Goal: Information Seeking & Learning: Learn about a topic

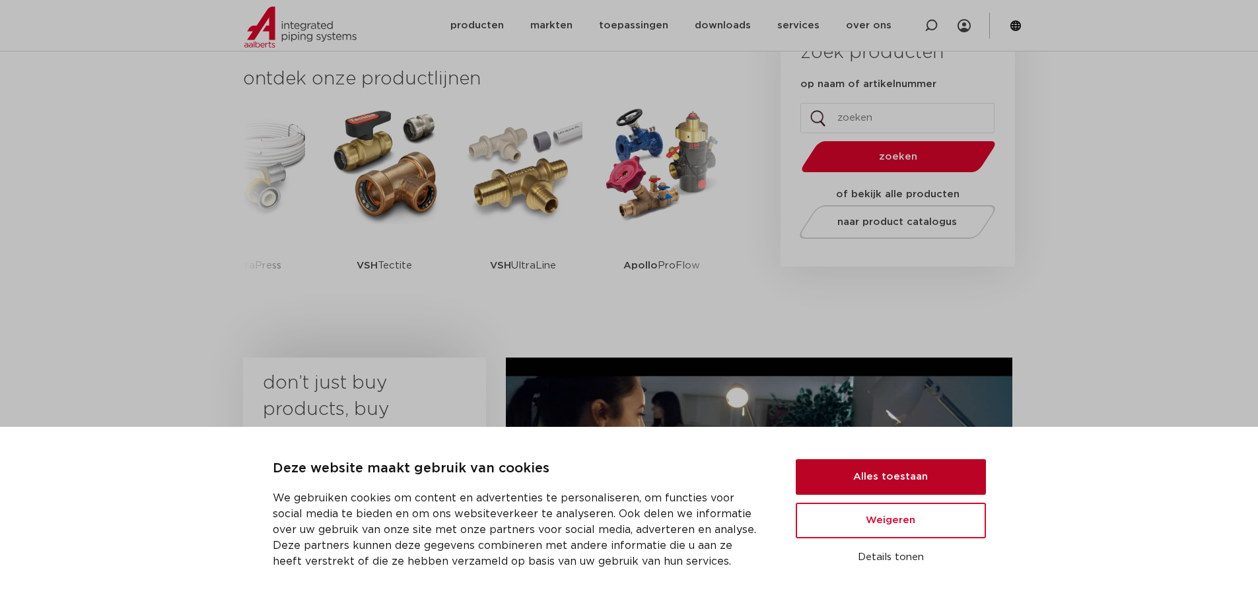
click at [982, 470] on button "Alles toestaan" at bounding box center [890, 477] width 190 height 36
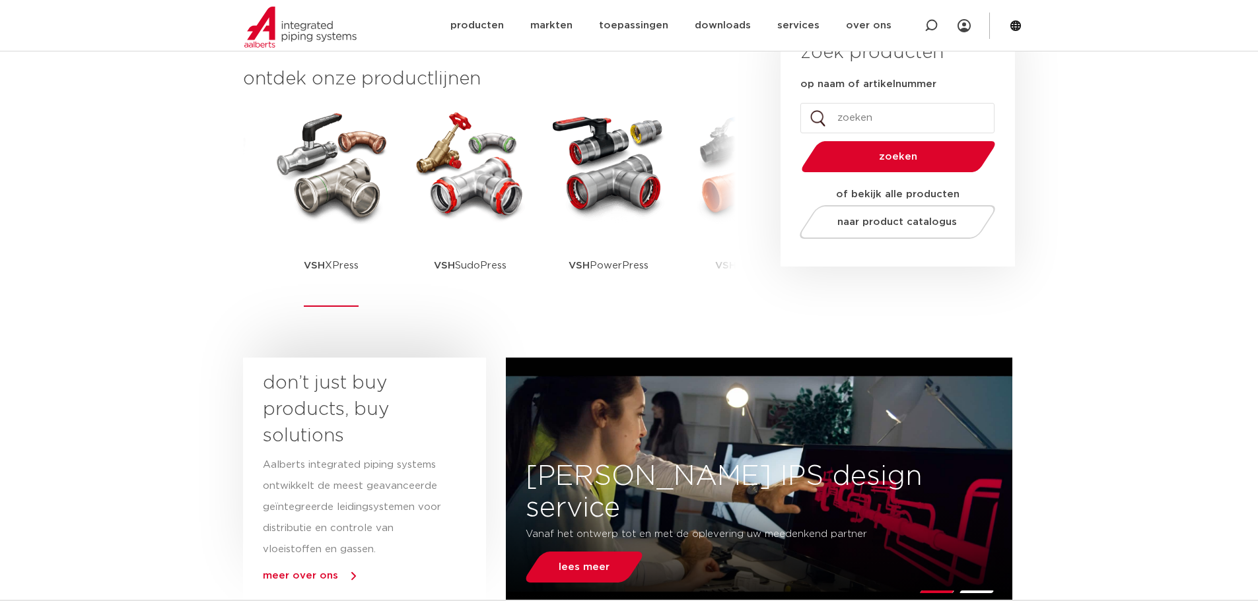
click at [335, 186] on img at bounding box center [331, 165] width 119 height 119
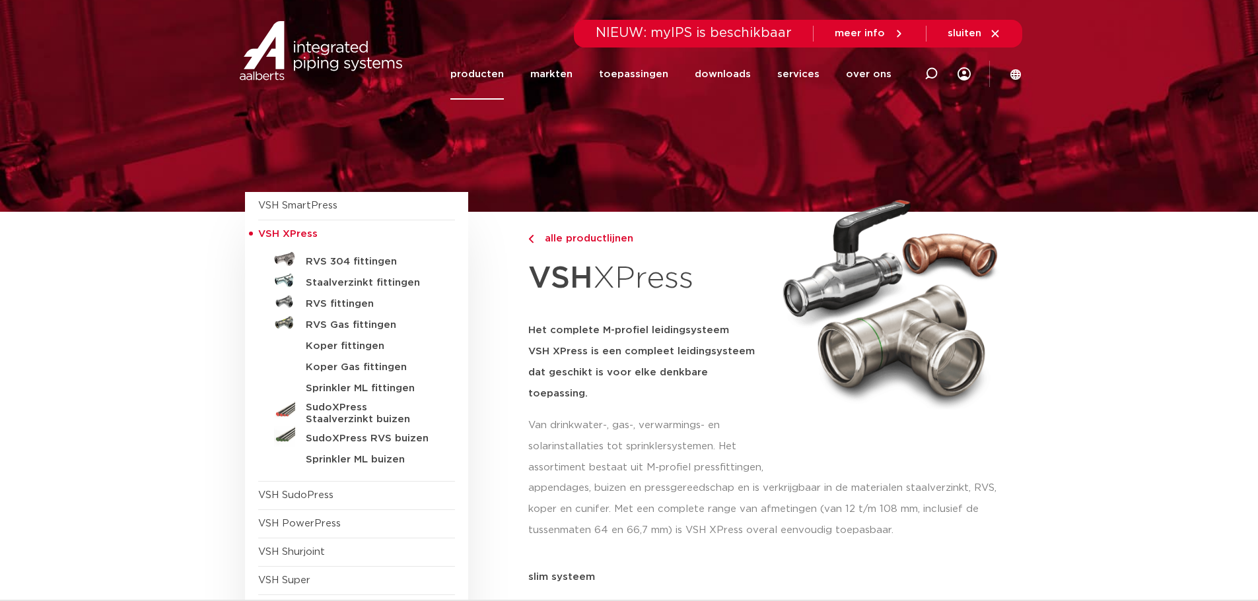
scroll to position [66, 0]
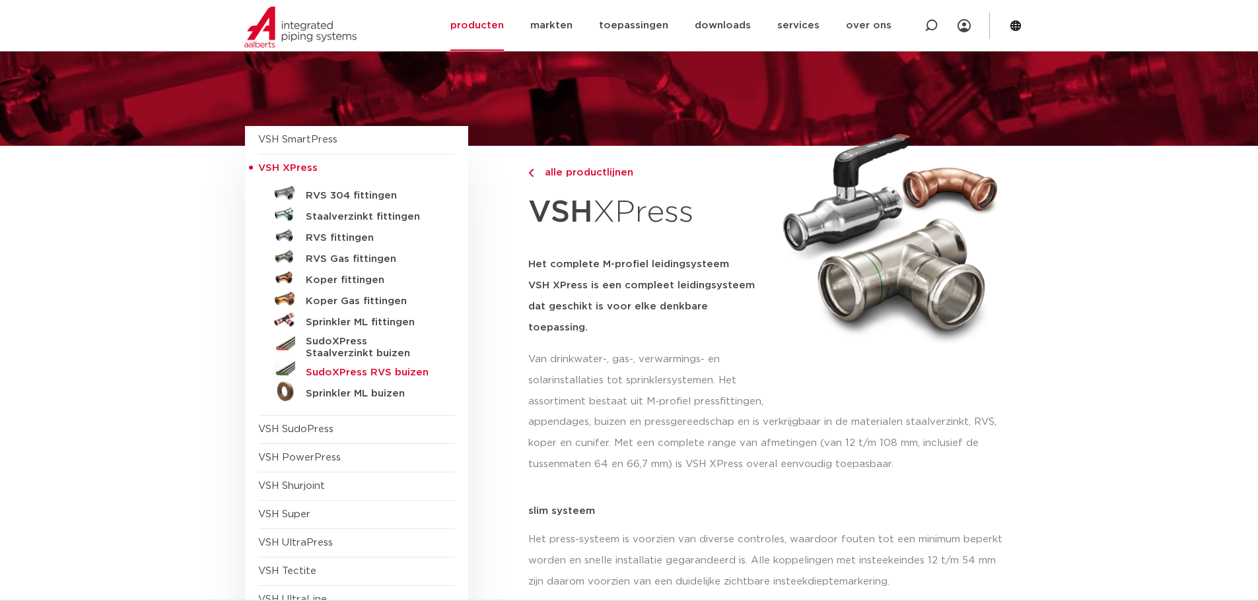
click at [371, 371] on h5 "SudoXPress RVS buizen" at bounding box center [371, 373] width 131 height 12
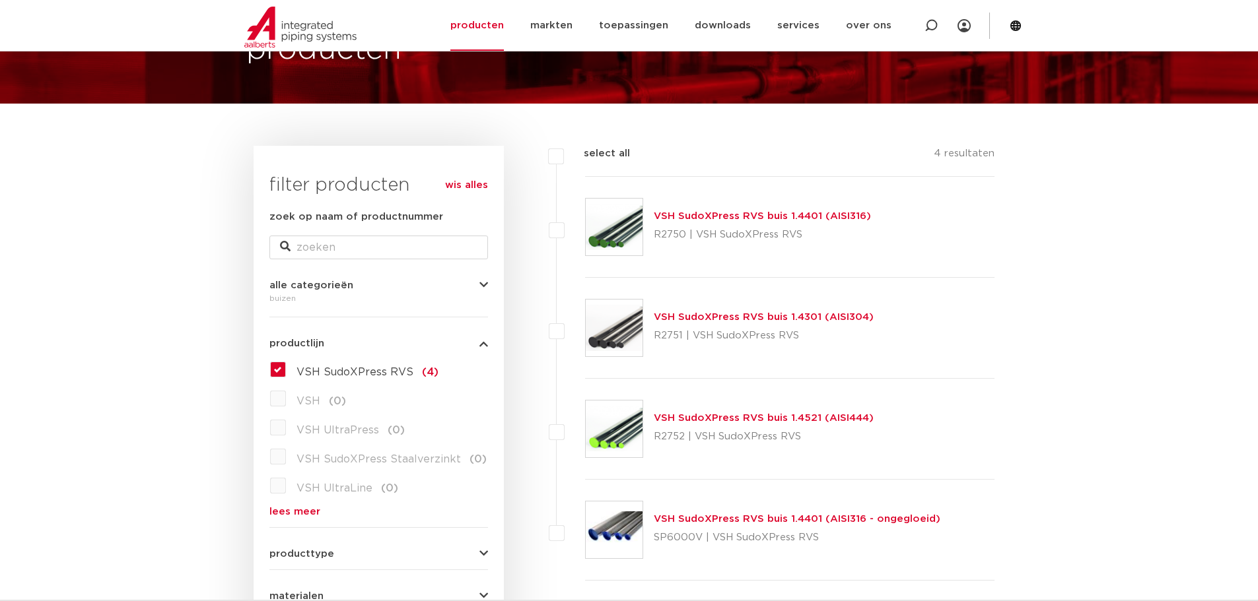
scroll to position [132, 0]
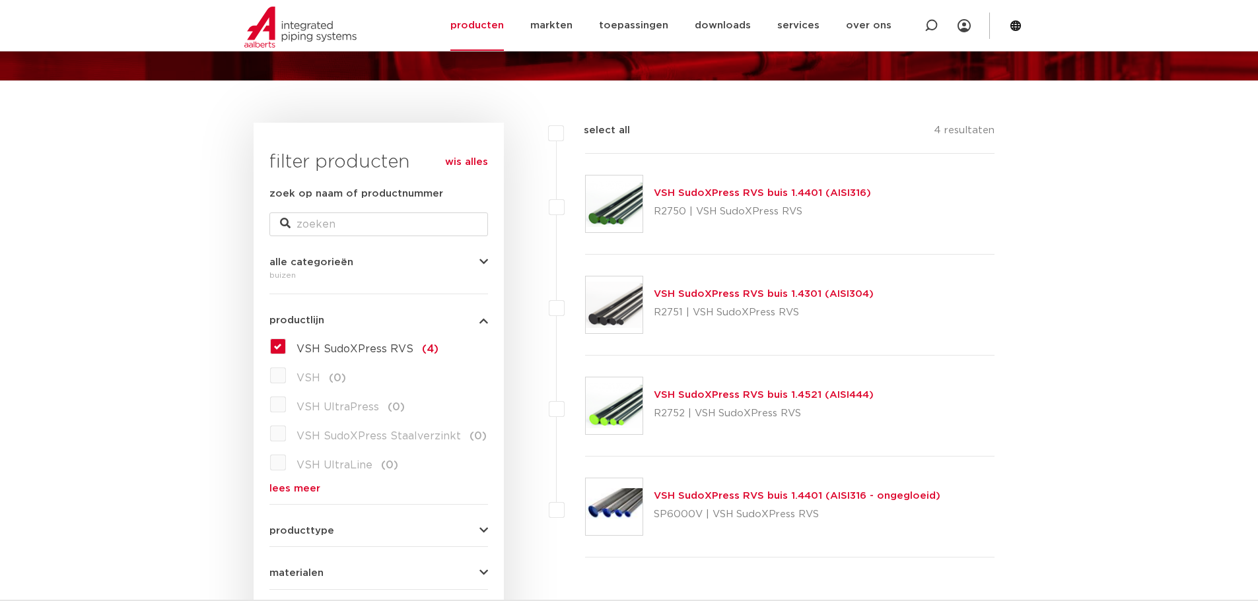
click at [816, 195] on link "VSH SudoXPress RVS buis 1.4401 (AISI316)" at bounding box center [762, 193] width 217 height 10
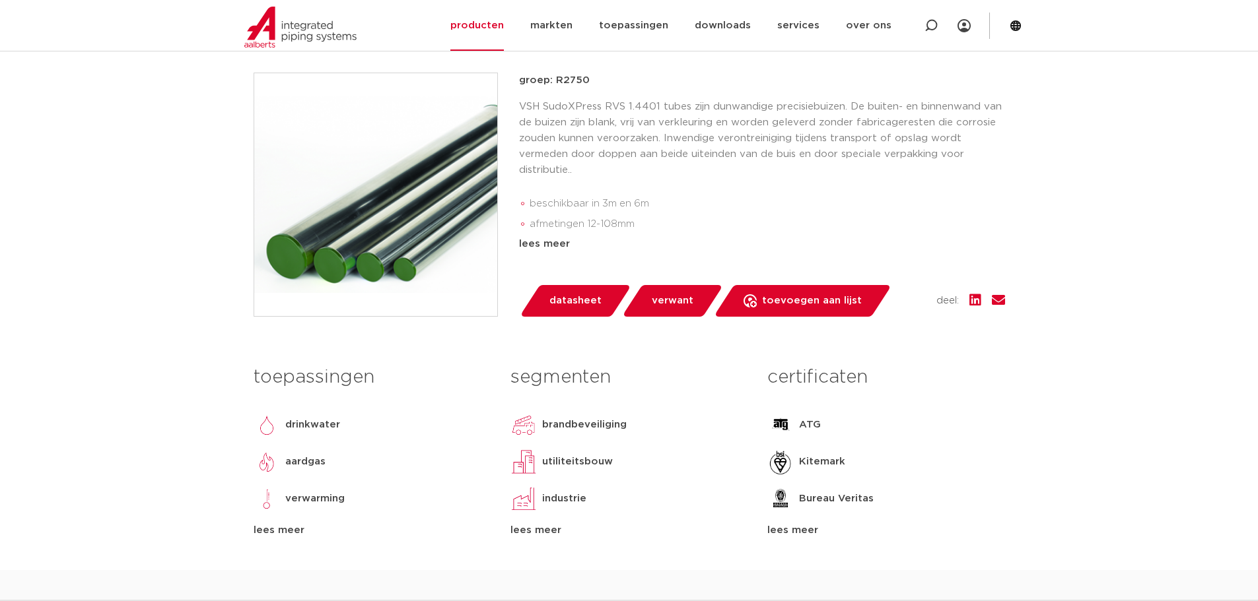
scroll to position [198, 0]
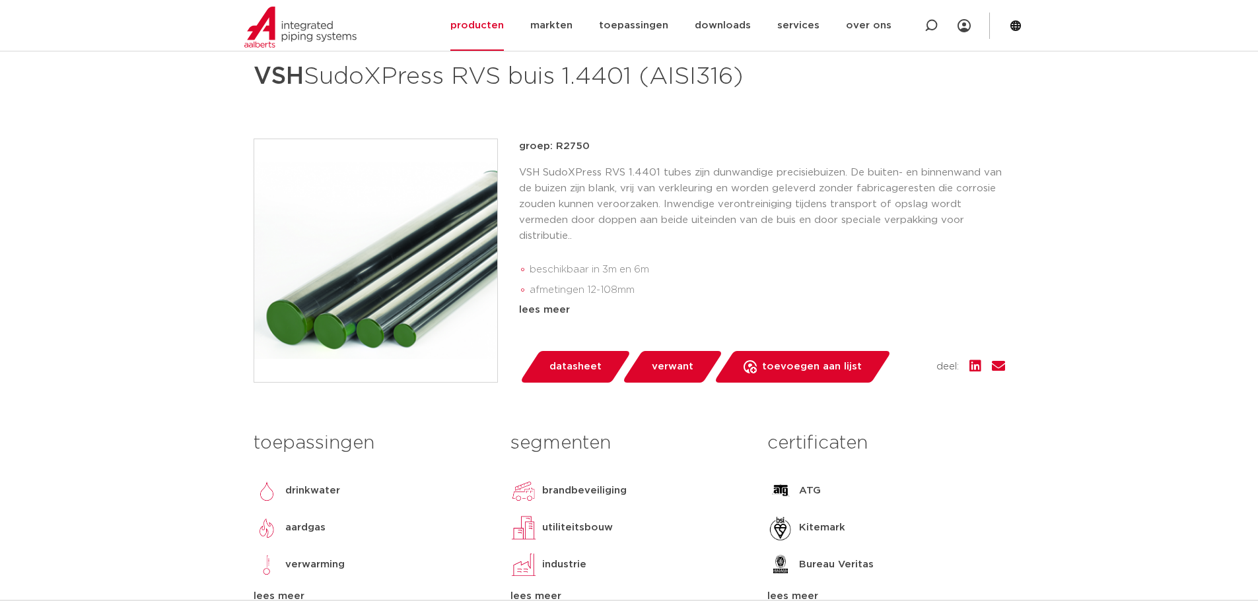
click at [687, 236] on p "VSH SudoXPress RVS 1.4401 tubes zijn dunwandige precisiebuizen. De buiten- en b…" at bounding box center [762, 204] width 486 height 79
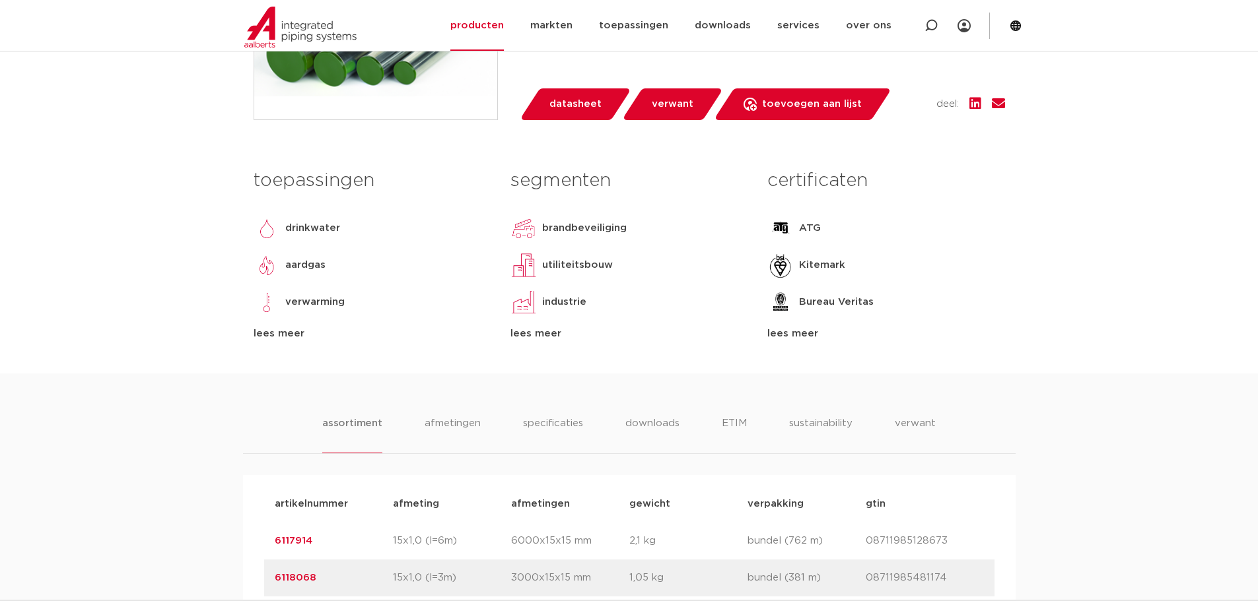
scroll to position [462, 0]
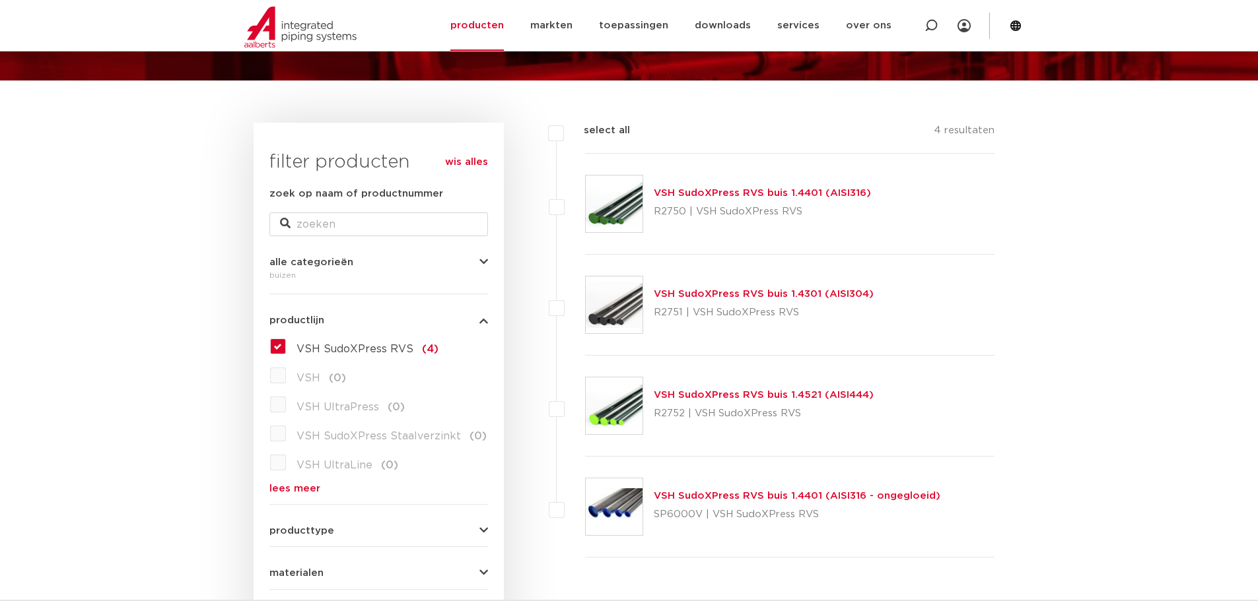
click at [679, 299] on link "VSH SudoXPress RVS buis 1.4301 (AISI304)" at bounding box center [764, 294] width 220 height 10
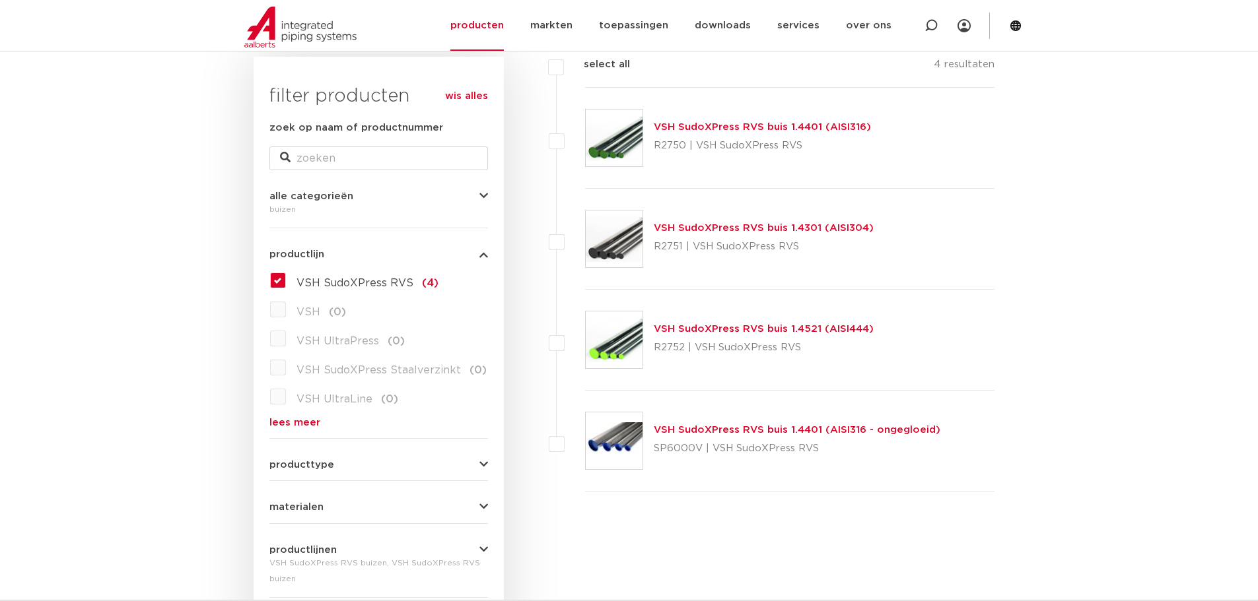
click at [702, 331] on link "VSH SudoXPress RVS buis 1.4521 (AISI444)" at bounding box center [764, 329] width 220 height 10
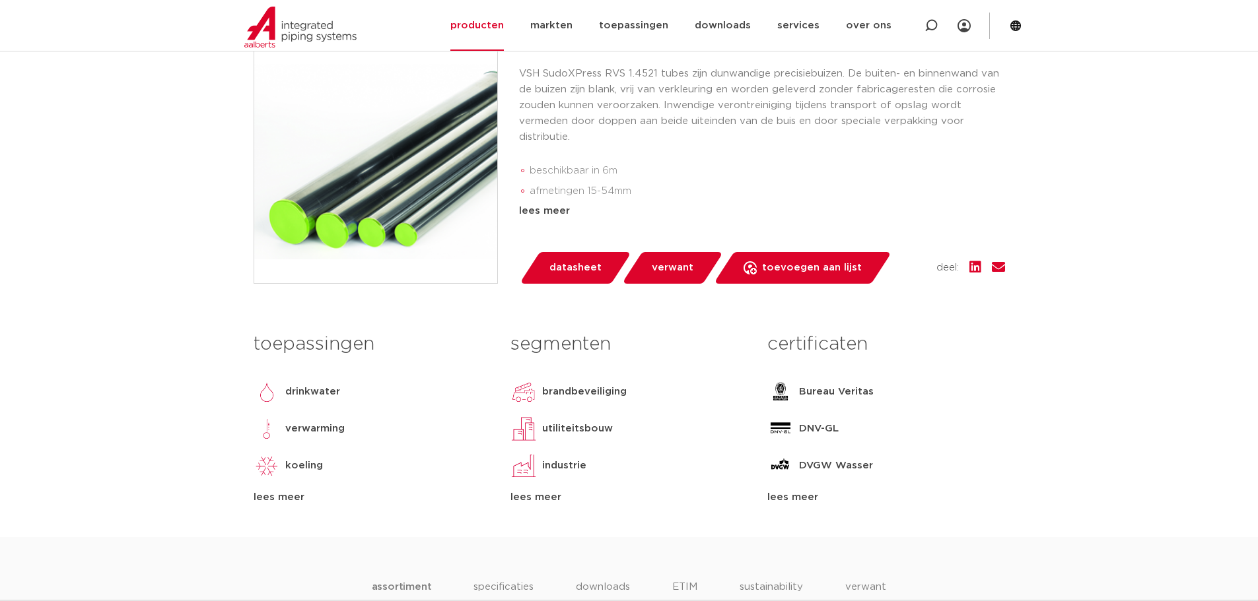
scroll to position [330, 0]
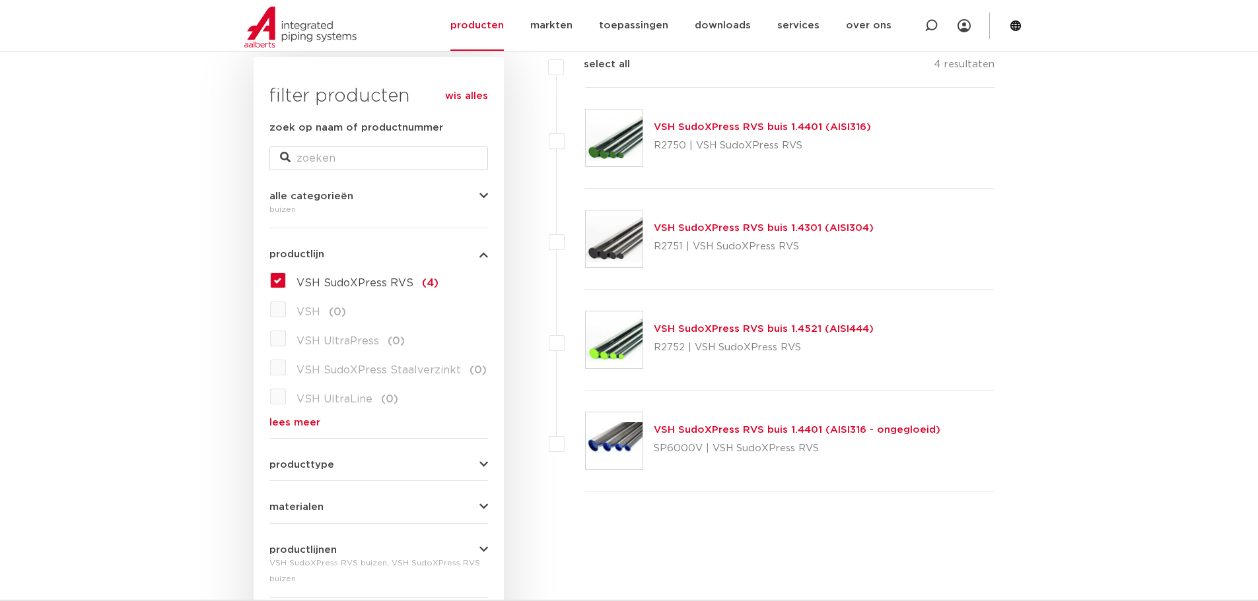
click at [716, 422] on div "VSH SudoXPress RVS buis 1.4401 (AISI316 - ongegloeid) SP6000V | VSH SudoXPress …" at bounding box center [790, 441] width 410 height 101
click at [715, 427] on link "VSH SudoXPress RVS buis 1.4401 (AISI316 - ongegloeid)" at bounding box center [797, 430] width 286 height 10
click at [807, 129] on link "VSH SudoXPress RVS buis 1.4401 (AISI316)" at bounding box center [762, 127] width 217 height 10
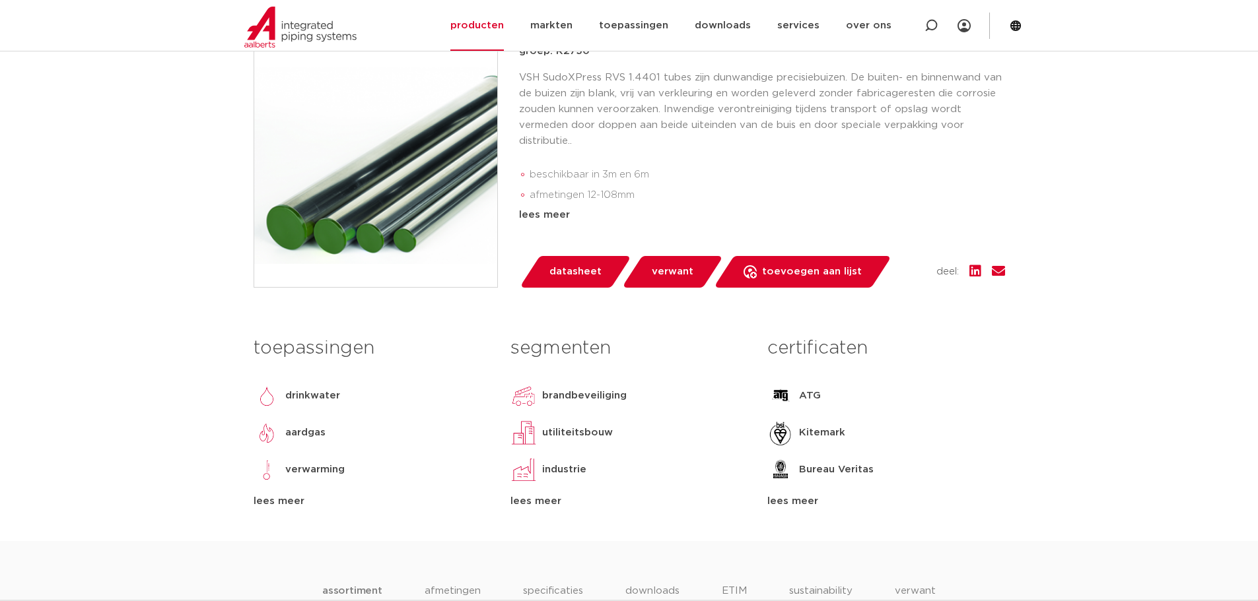
scroll to position [264, 0]
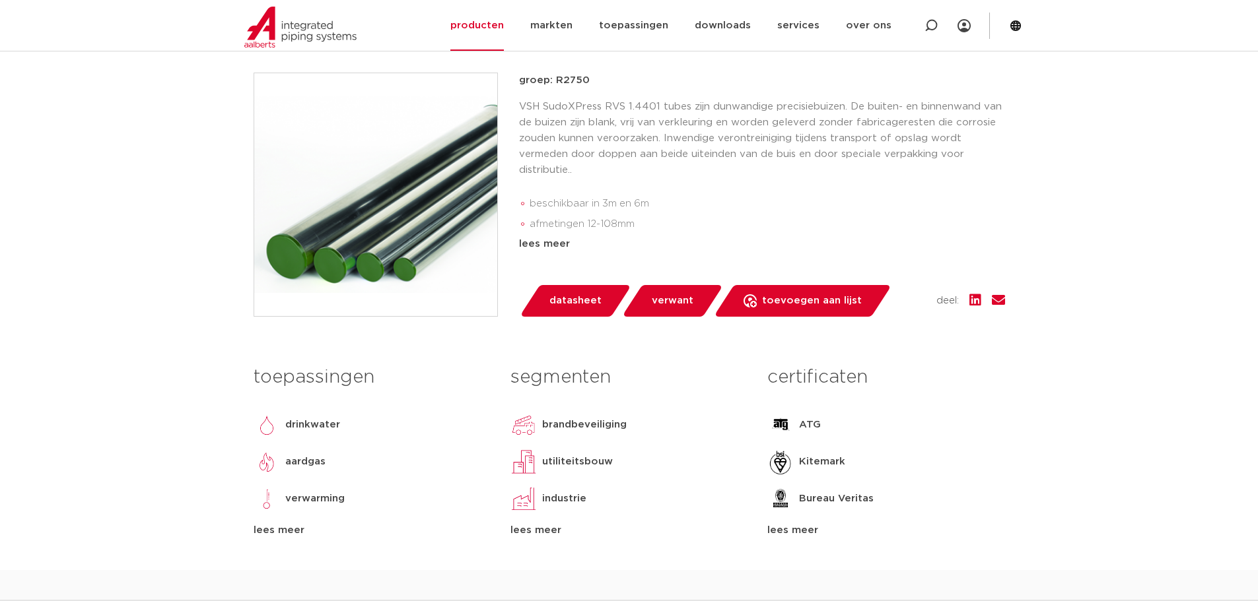
click at [573, 391] on h3 "segmenten" at bounding box center [628, 377] width 237 height 26
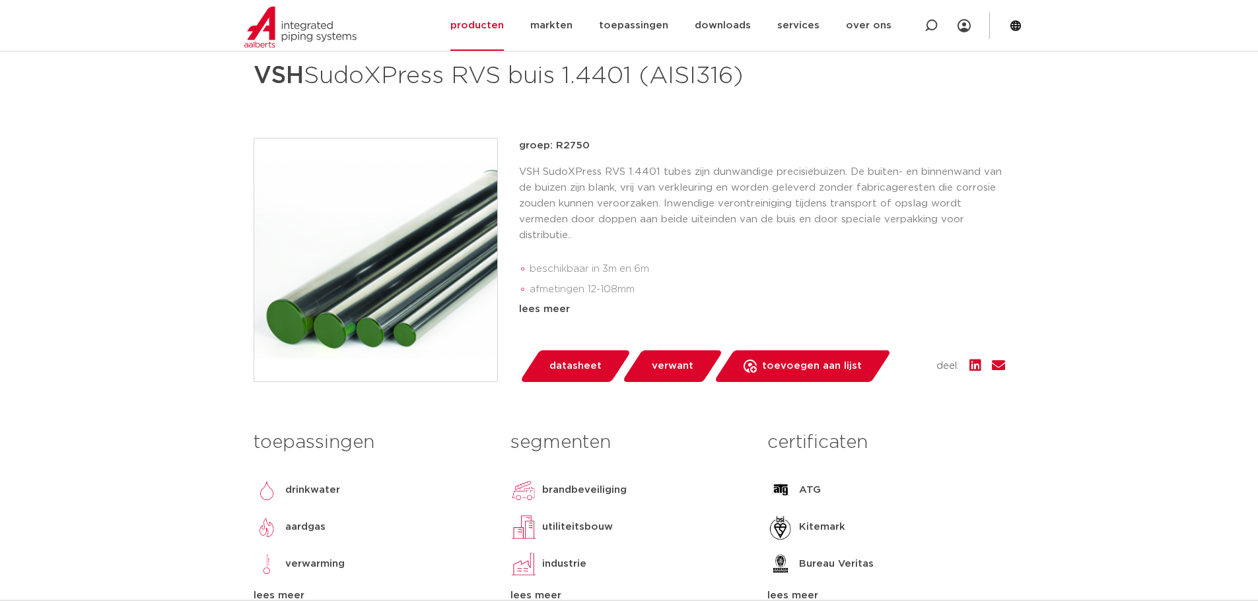
scroll to position [198, 0]
click at [879, 168] on div "buizen VSH SudoXPress RVS buis 1.4401 (AISI316) groep: R2750 beschikbaar in 3m …" at bounding box center [629, 336] width 772 height 601
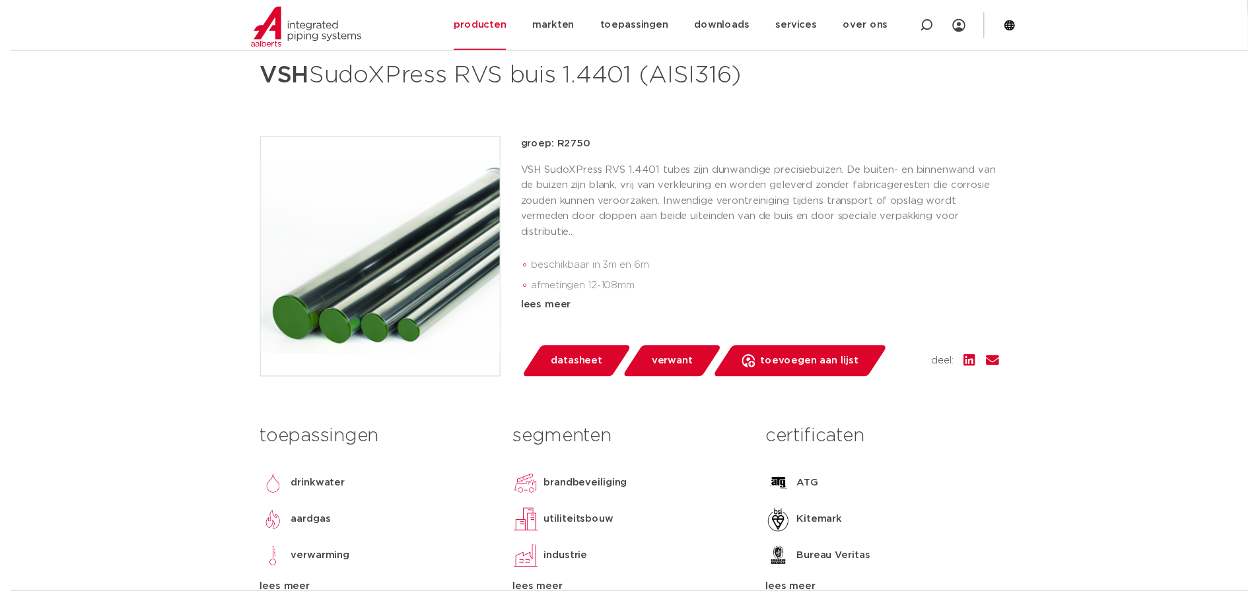
scroll to position [330, 0]
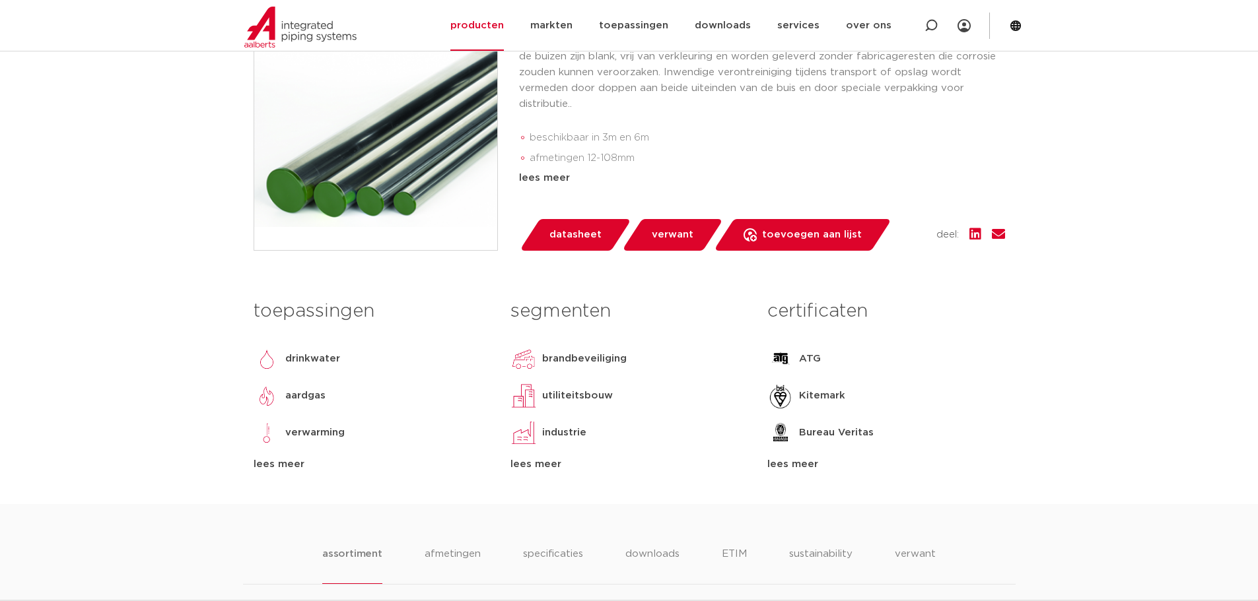
click at [553, 251] on link "datasheet" at bounding box center [575, 235] width 112 height 32
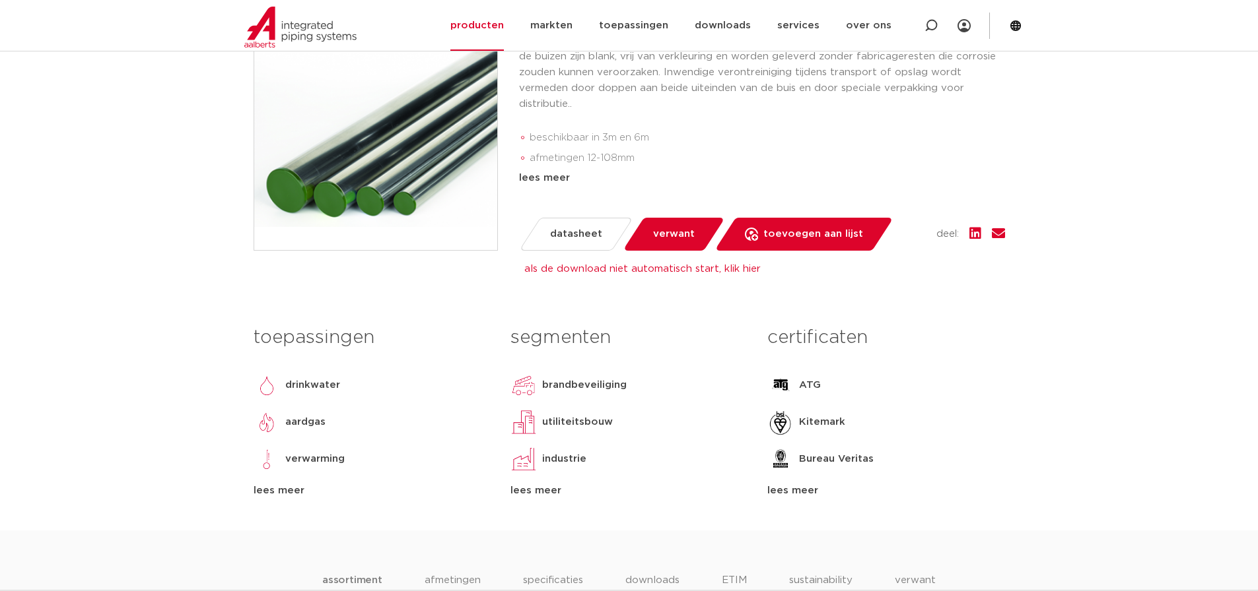
click at [732, 169] on li "afmetingen 12-108mm" at bounding box center [766, 158] width 475 height 21
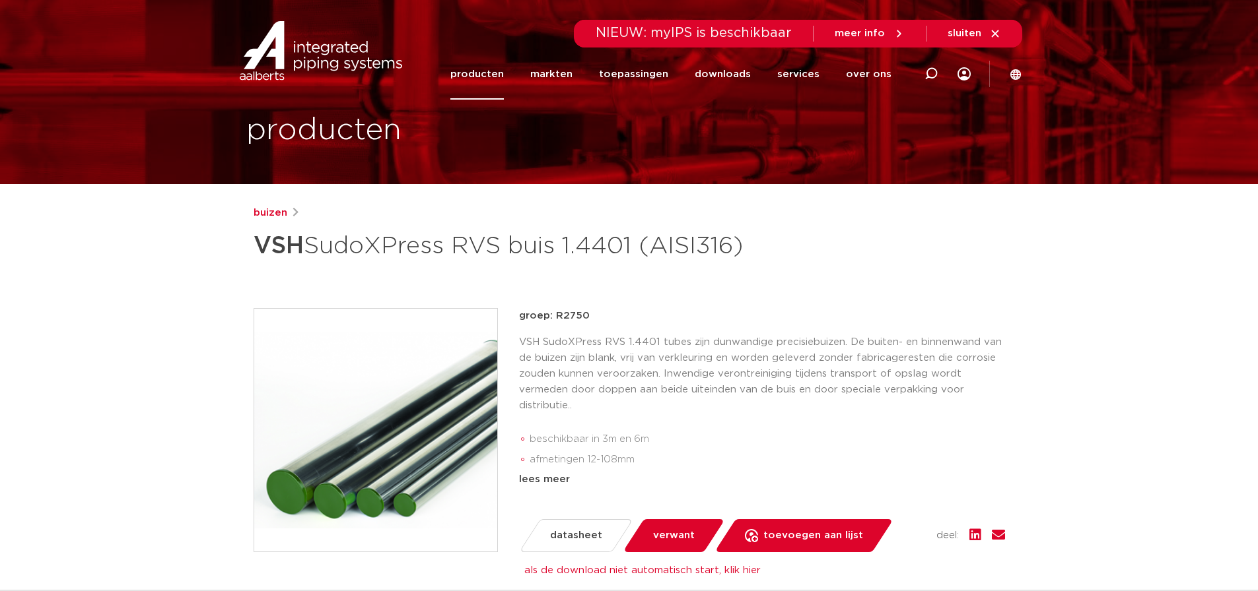
scroll to position [0, 0]
